Goal: Transaction & Acquisition: Purchase product/service

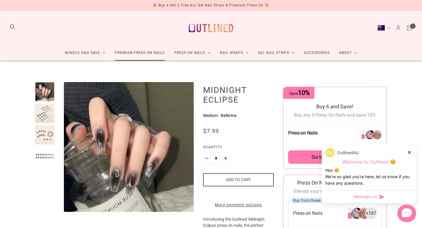
click at [149, 55] on link "Premium Press On Nails" at bounding box center [139, 53] width 59 height 16
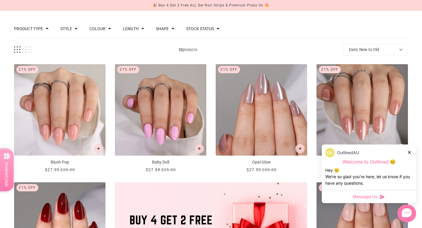
scroll to position [21, 0]
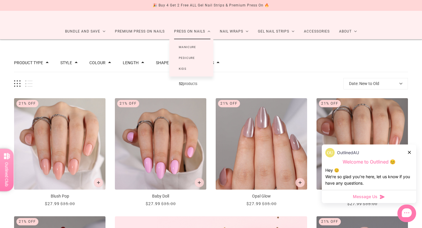
click at [192, 47] on link "Manicure" at bounding box center [187, 47] width 36 height 11
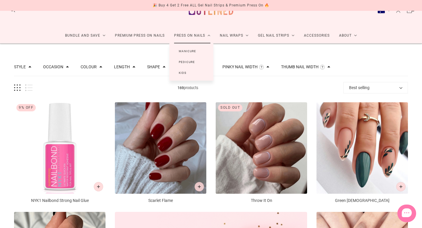
scroll to position [18, 0]
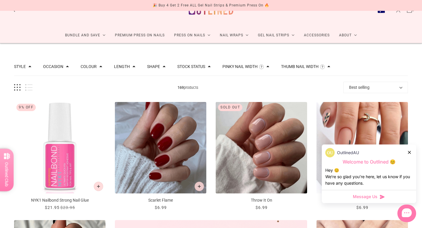
click at [96, 66] on button "Colour" at bounding box center [89, 66] width 16 height 4
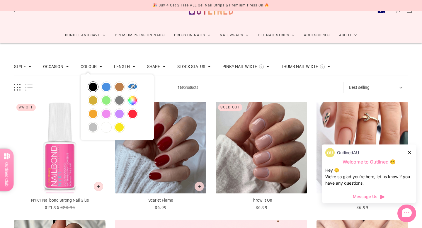
click at [91, 91] on button "black" at bounding box center [93, 87] width 10 height 10
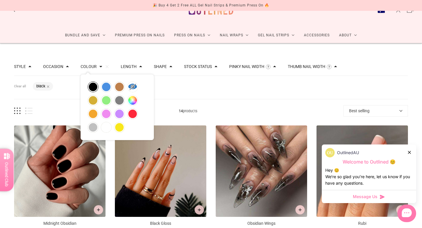
click at [206, 88] on div "Filters Clear all Colour: black" at bounding box center [211, 87] width 394 height 23
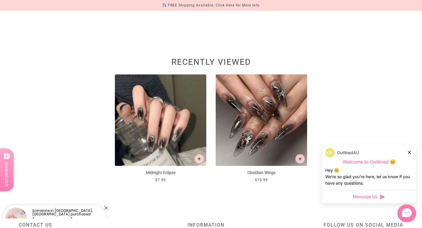
scroll to position [621, 0]
